Goal: Task Accomplishment & Management: Manage account settings

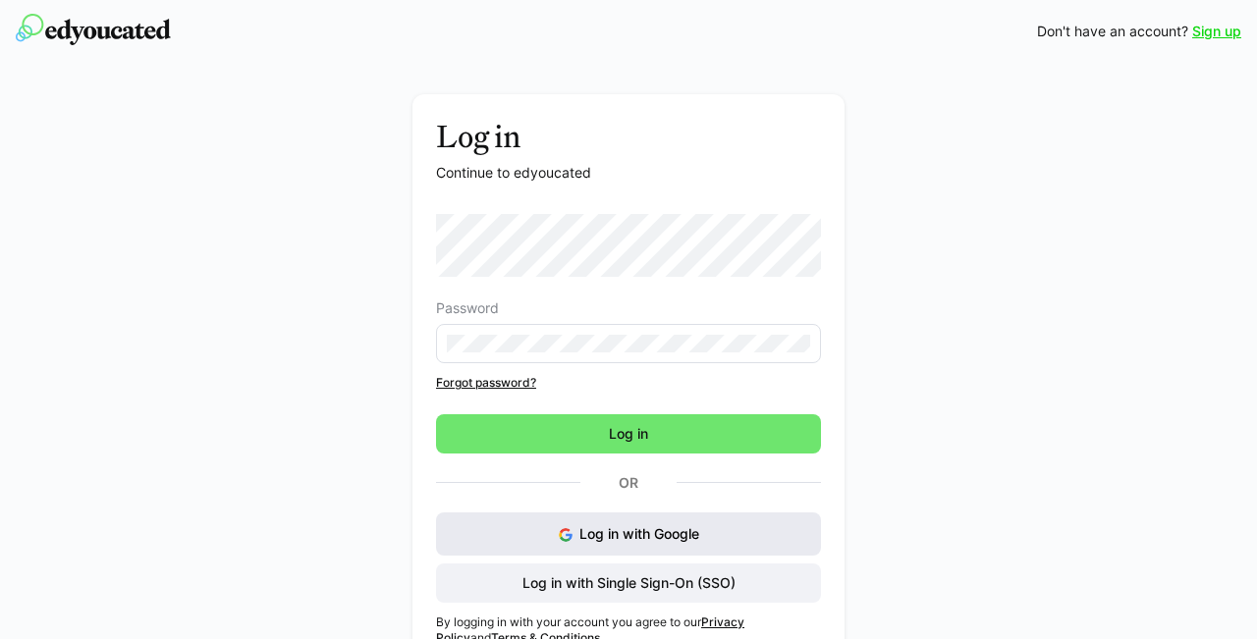
click at [668, 547] on button "Log in with Google" at bounding box center [628, 534] width 385 height 43
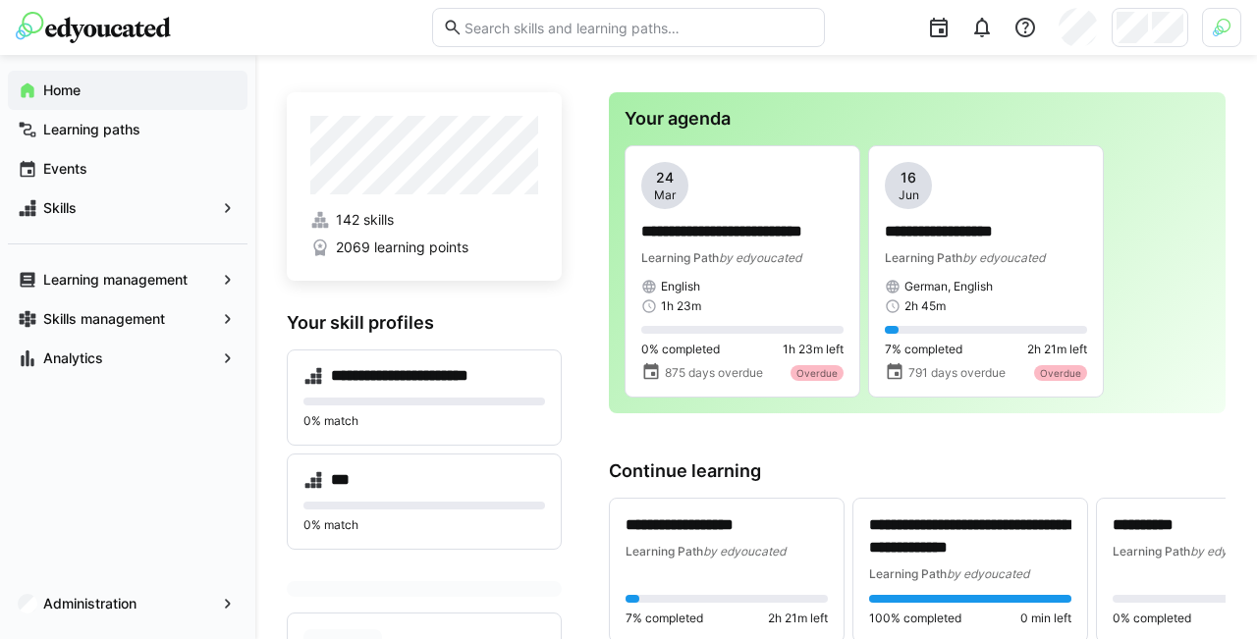
click at [1220, 31] on img at bounding box center [1222, 28] width 18 height 18
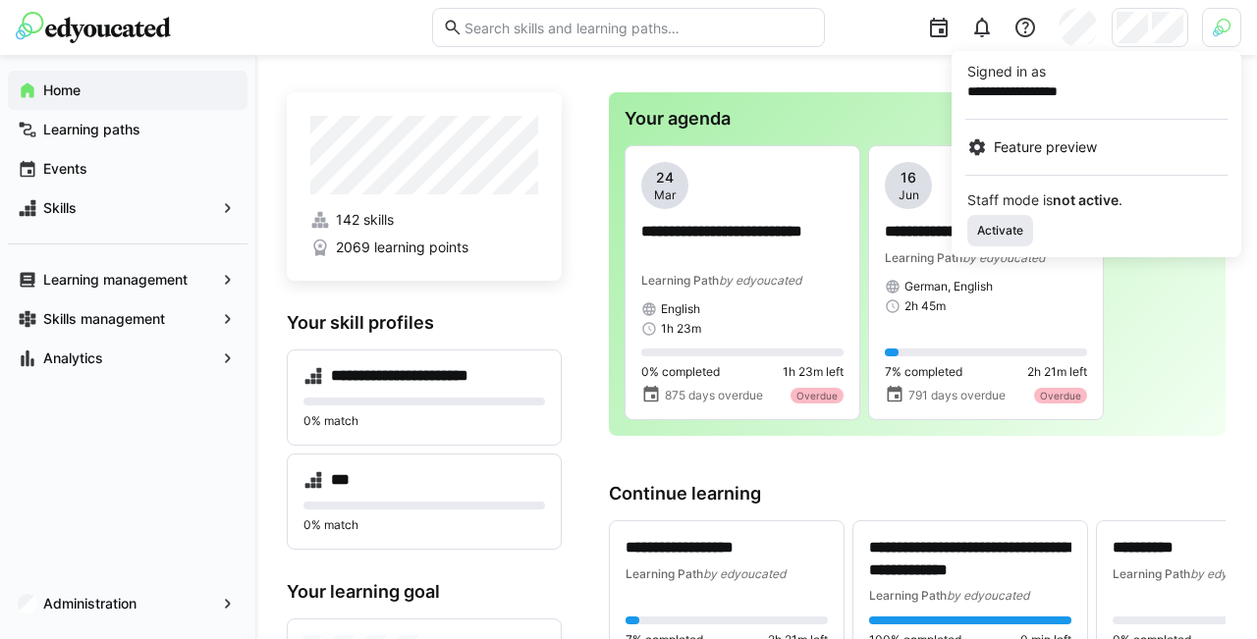
click at [1013, 224] on span "Activate" at bounding box center [1000, 231] width 50 height 16
click at [1144, 31] on div at bounding box center [628, 319] width 1257 height 639
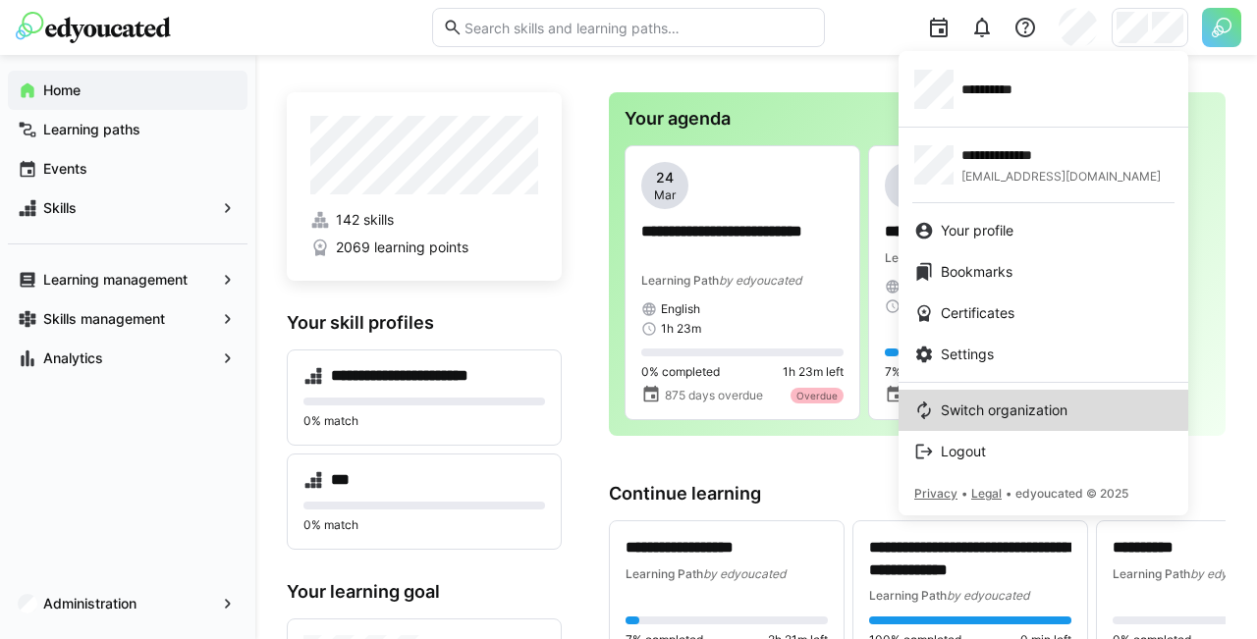
click at [968, 408] on span "Switch organization" at bounding box center [1004, 411] width 127 height 20
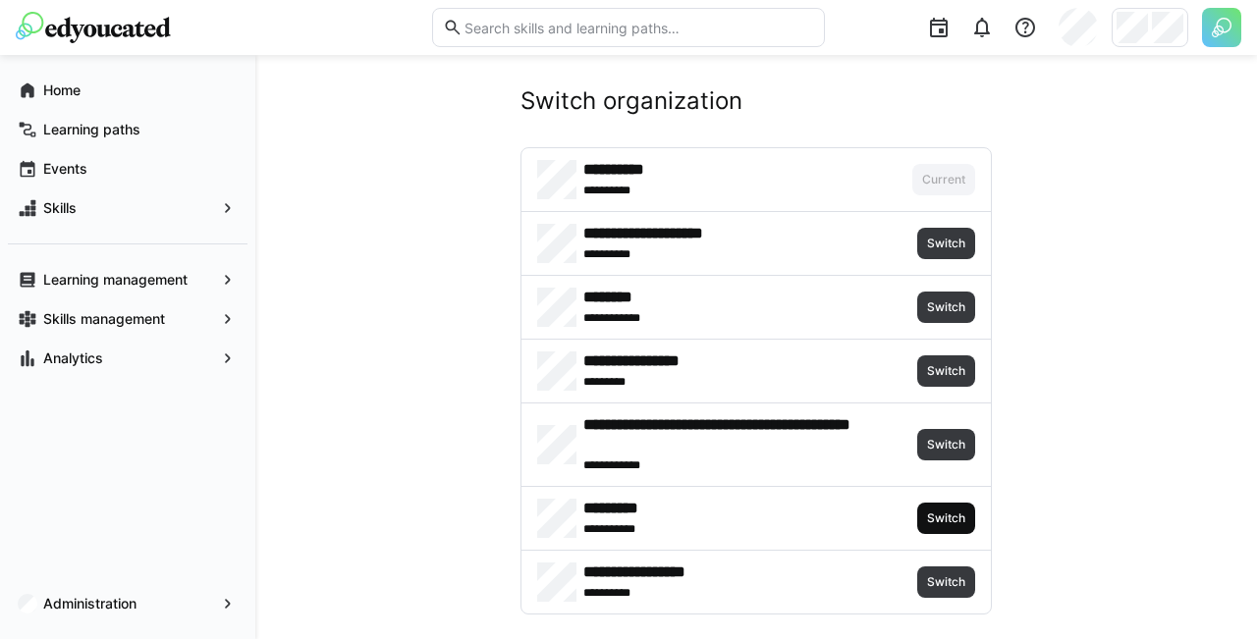
click at [941, 506] on span "Switch" at bounding box center [946, 518] width 58 height 31
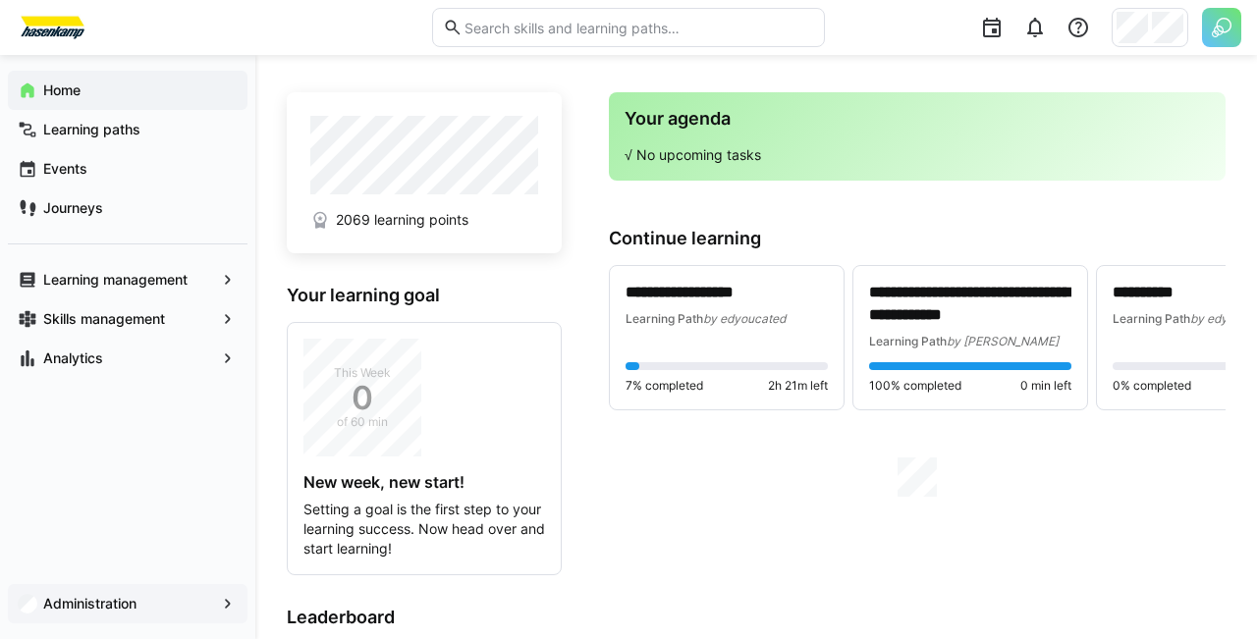
click at [0, 0] on app-navigation-label "Administration" at bounding box center [0, 0] width 0 height 0
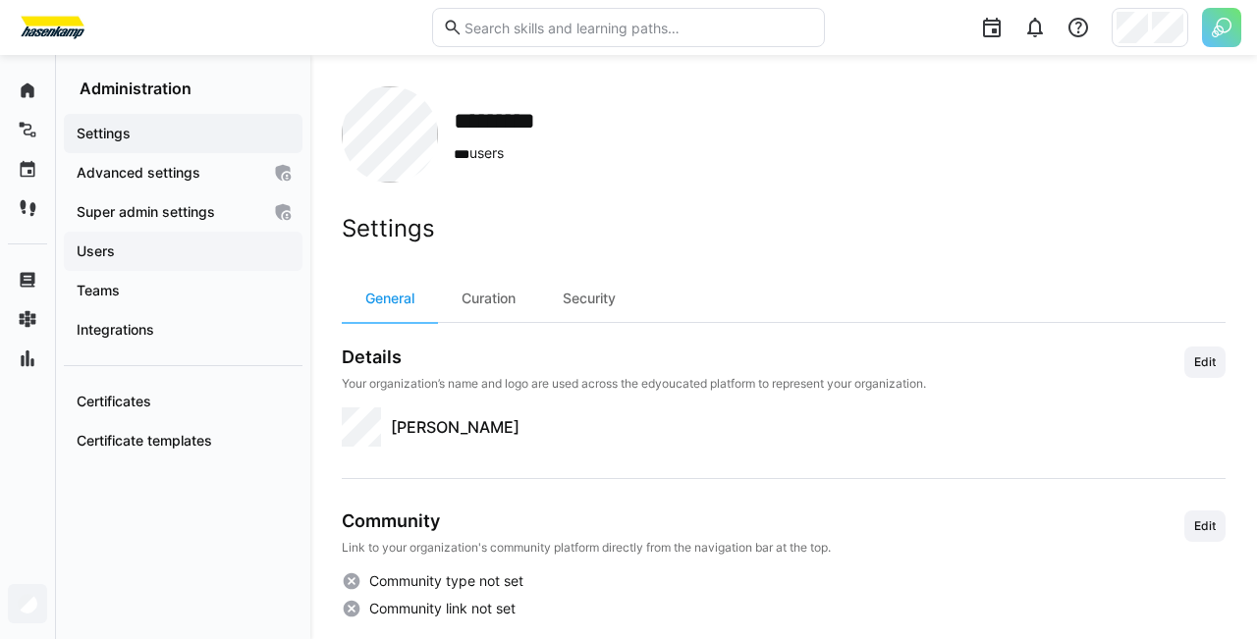
click at [169, 257] on span "Users" at bounding box center [183, 252] width 219 height 20
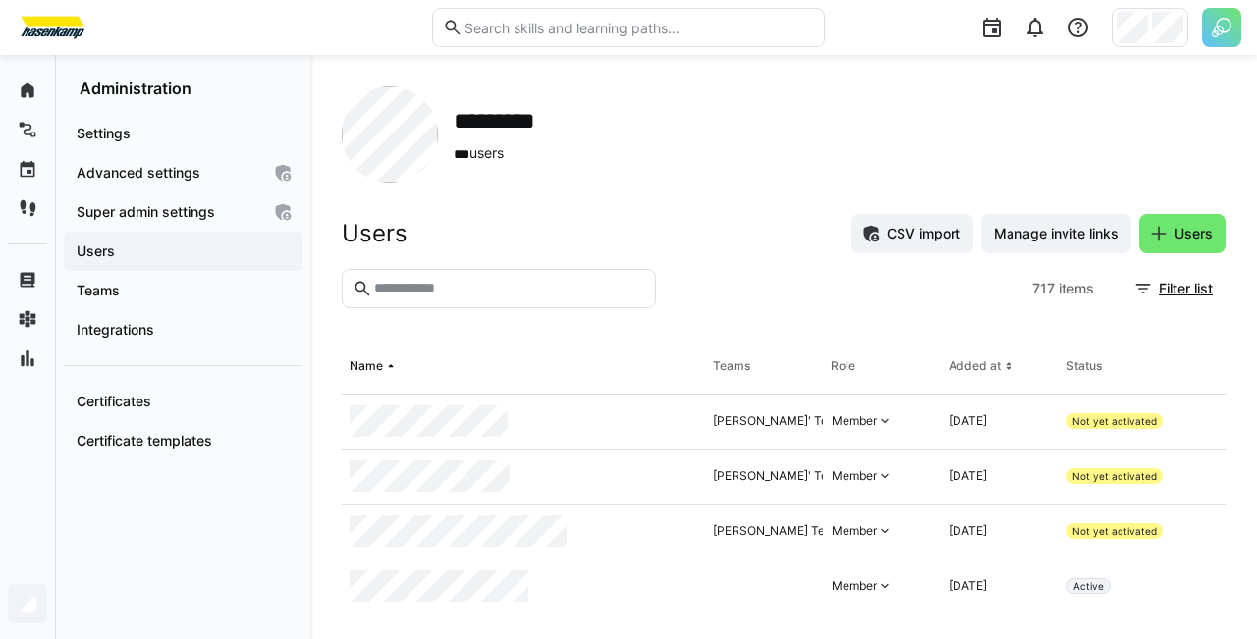
click at [496, 280] on eds-input at bounding box center [499, 288] width 314 height 39
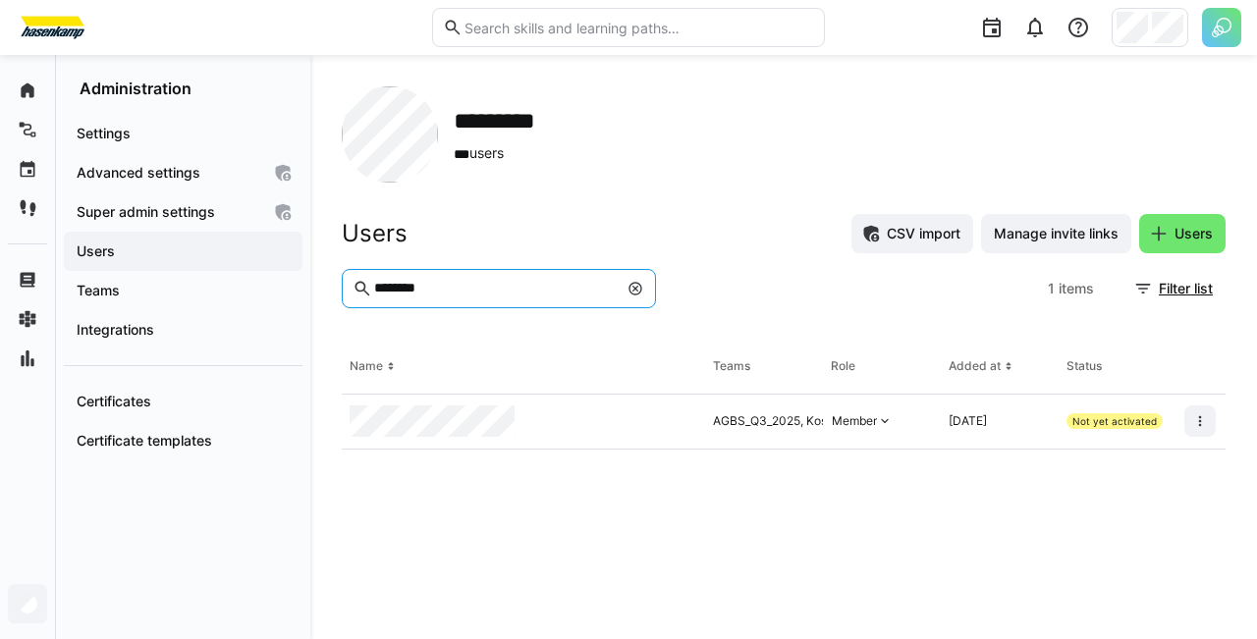
type input "********"
drag, startPoint x: 524, startPoint y: 431, endPoint x: 384, endPoint y: 524, distance: 168.6
click at [384, 524] on eds-table "Name Teams Role Added at Status AGBS_Q3_2025, Kostenstelle 346 Flörsheim Techda…" at bounding box center [784, 474] width 884 height 268
click at [175, 324] on span "Integrations" at bounding box center [183, 330] width 219 height 20
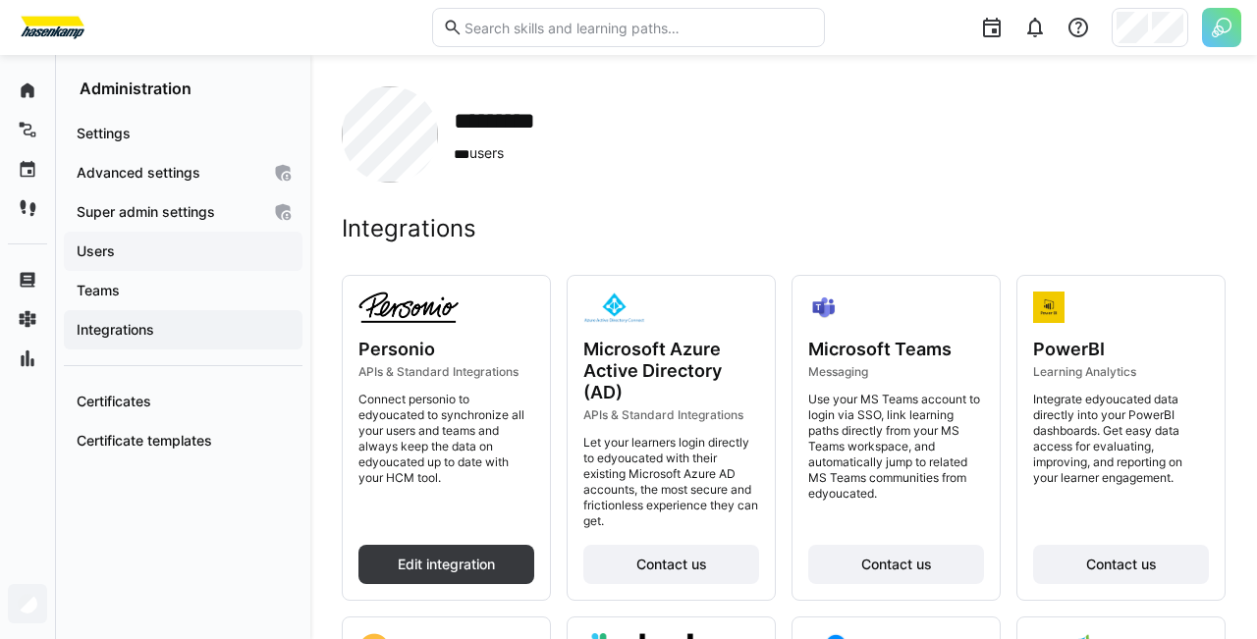
click at [200, 260] on span "Users" at bounding box center [183, 252] width 219 height 20
